Goal: Find specific page/section

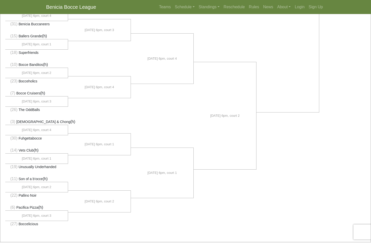
scroll to position [284, 0]
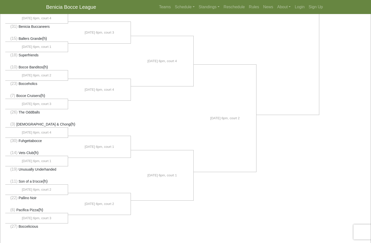
click at [232, 164] on li "[DATE] 6pm, court 2" at bounding box center [224, 119] width 63 height 108
click at [327, 162] on div "(1) Go Abocce Business (h)" at bounding box center [185, 6] width 370 height 478
click at [165, 116] on li at bounding box center [162, 117] width 63 height 51
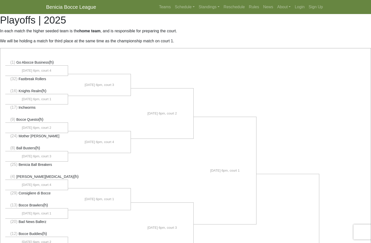
scroll to position [0, 0]
click at [298, 6] on link "Login" at bounding box center [299, 7] width 14 height 10
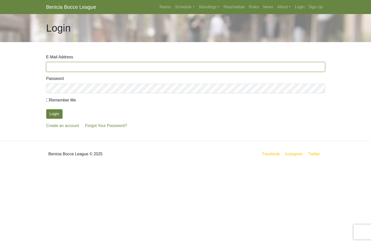
type input "jeff@pacificapizza.com"
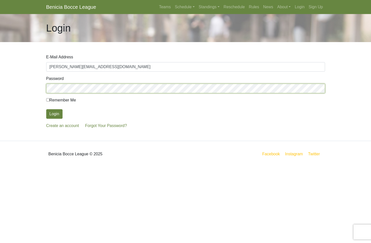
click at [54, 114] on button "Login" at bounding box center [54, 114] width 16 height 10
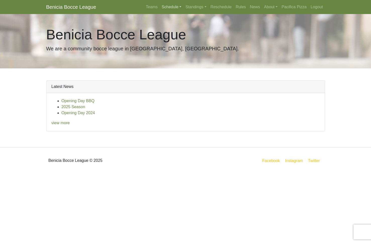
click at [164, 6] on link "Schedule" at bounding box center [172, 7] width 24 height 10
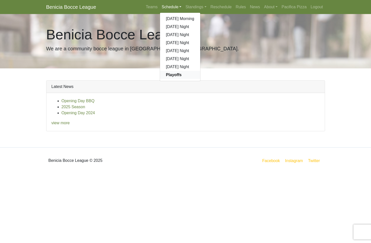
click at [170, 74] on strong "Playoffs" at bounding box center [174, 75] width 16 height 4
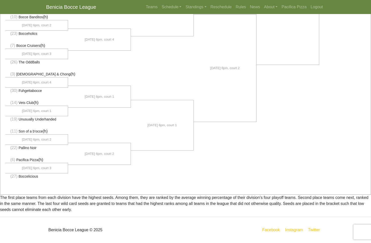
scroll to position [332, 0]
click at [272, 230] on link "Facebook" at bounding box center [271, 230] width 20 height 6
